Goal: Information Seeking & Learning: Understand process/instructions

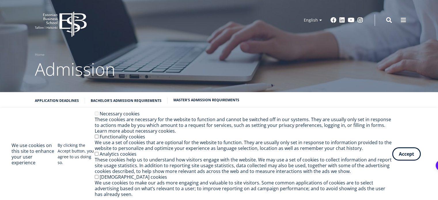
click at [193, 100] on link "Master's admission requirements" at bounding box center [206, 100] width 66 height 6
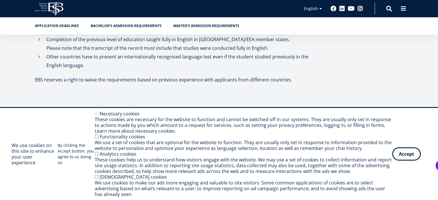
scroll to position [2165, 0]
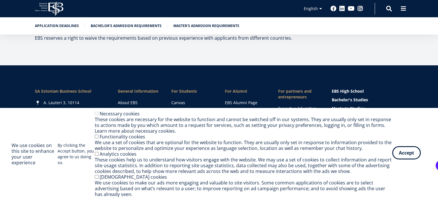
click at [406, 156] on button "Accept" at bounding box center [406, 152] width 28 height 13
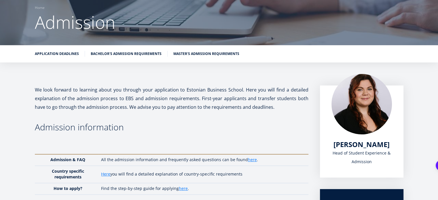
scroll to position [0, 0]
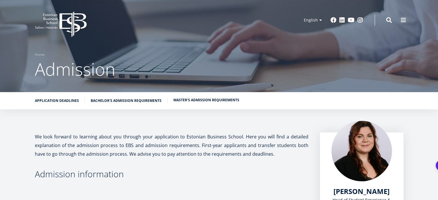
click at [188, 102] on link "Master's admission requirements" at bounding box center [206, 100] width 66 height 6
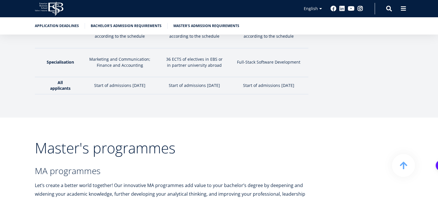
scroll to position [913, 0]
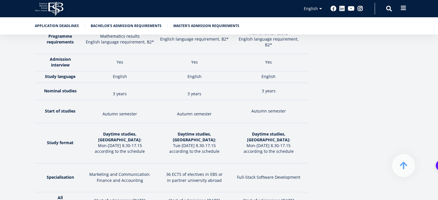
click at [404, 8] on span at bounding box center [403, 8] width 6 height 6
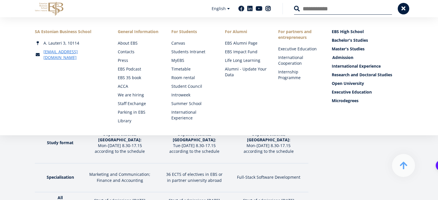
click at [343, 59] on link "Admission" at bounding box center [368, 58] width 72 height 6
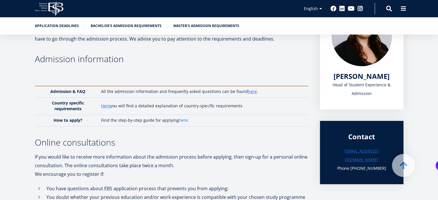
click at [183, 122] on link "here" at bounding box center [183, 120] width 9 height 6
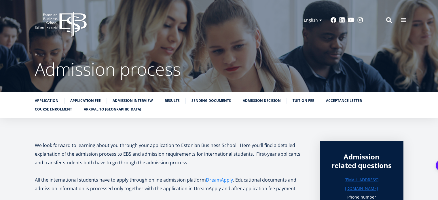
scroll to position [115, 0]
